Goal: Information Seeking & Learning: Learn about a topic

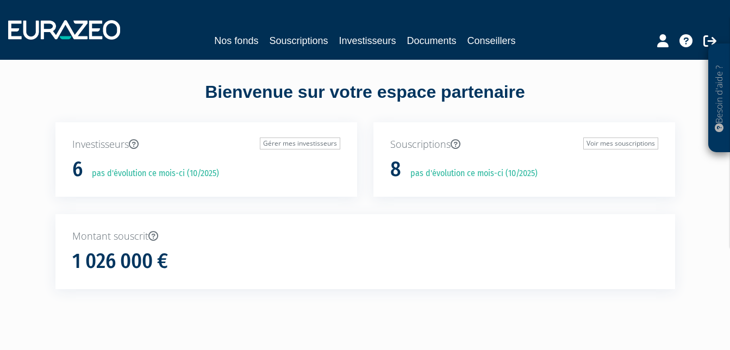
click at [79, 169] on h1 "6" at bounding box center [77, 169] width 10 height 23
drag, startPoint x: 101, startPoint y: 145, endPoint x: 135, endPoint y: 144, distance: 33.7
click at [102, 145] on p "Investisseurs Gérer mes investisseurs" at bounding box center [206, 145] width 268 height 14
click at [107, 242] on p "Montant souscrit" at bounding box center [365, 236] width 586 height 14
click at [115, 235] on p "Montant souscrit" at bounding box center [365, 236] width 586 height 14
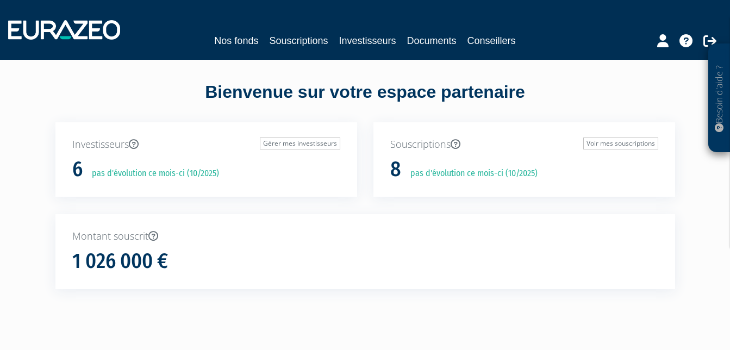
click at [134, 238] on p "Montant souscrit" at bounding box center [365, 236] width 586 height 14
click at [291, 38] on link "Souscriptions" at bounding box center [298, 40] width 59 height 15
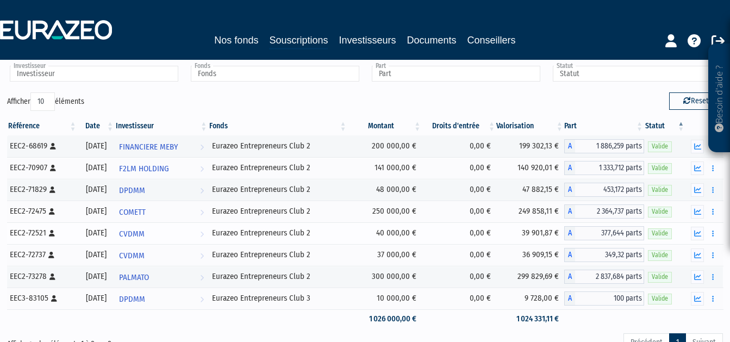
scroll to position [54, 0]
click at [208, 189] on link "DPDMM Voir l'investisseur" at bounding box center [162, 190] width 94 height 22
click at [145, 277] on span "PALMATO" at bounding box center [134, 277] width 30 height 20
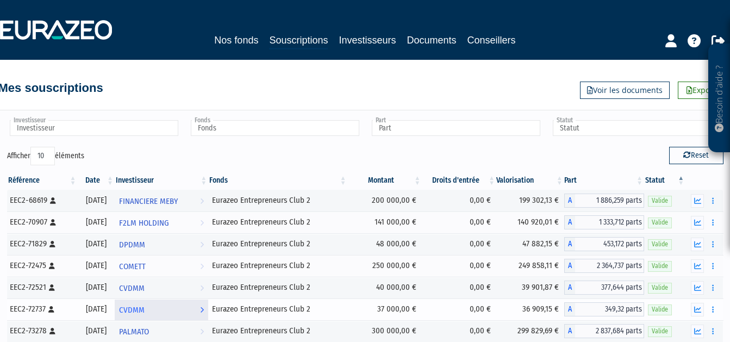
scroll to position [54, 0]
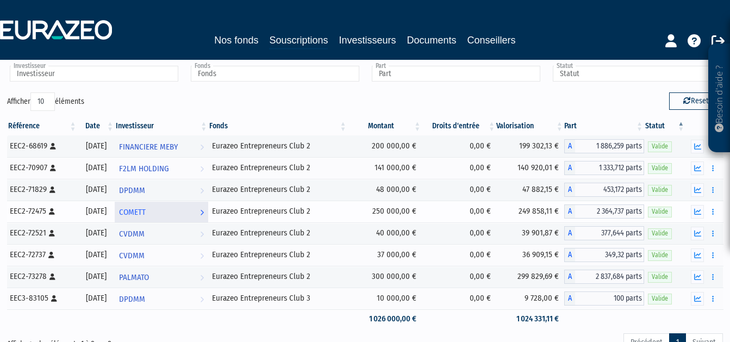
click at [146, 209] on span "COMETT" at bounding box center [132, 212] width 27 height 20
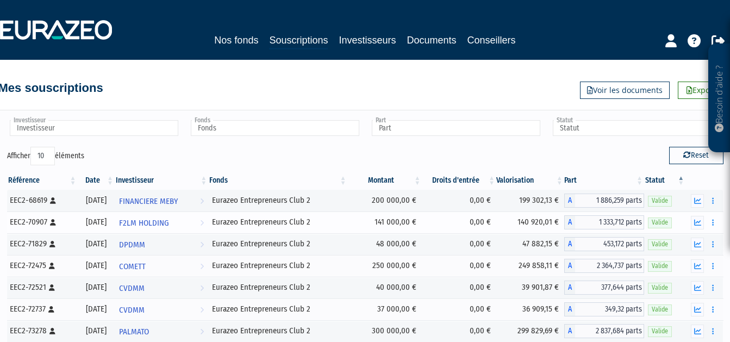
scroll to position [54, 0]
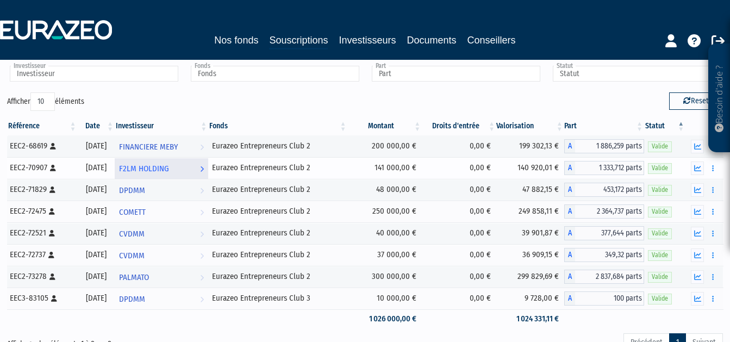
click at [156, 165] on span "F2LM HOLDING" at bounding box center [144, 169] width 50 height 20
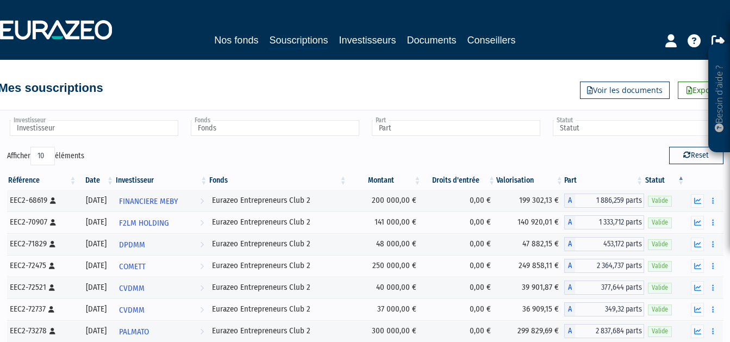
scroll to position [54, 0]
